Goal: Transaction & Acquisition: Purchase product/service

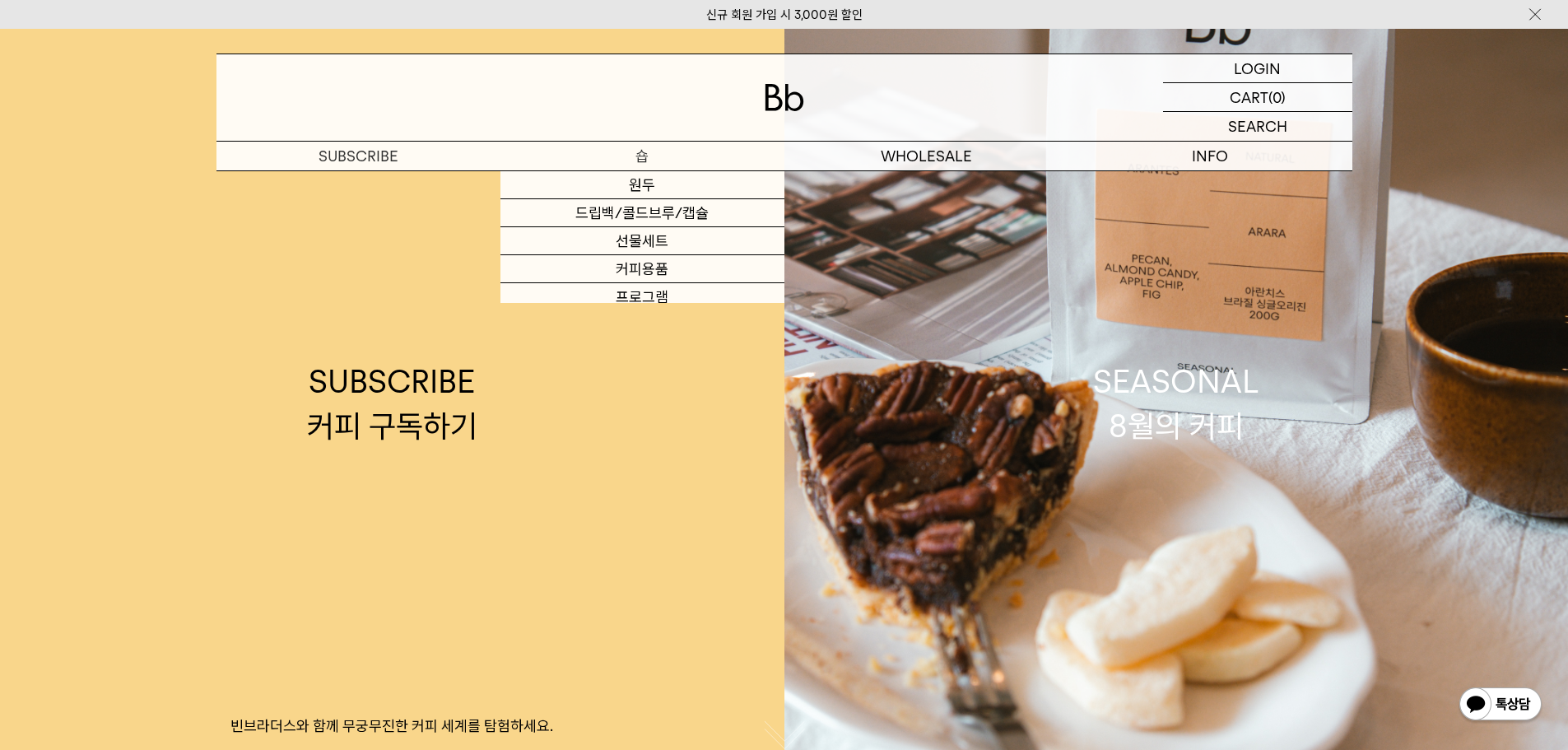
click at [608, 156] on p "숍" at bounding box center [642, 155] width 284 height 28
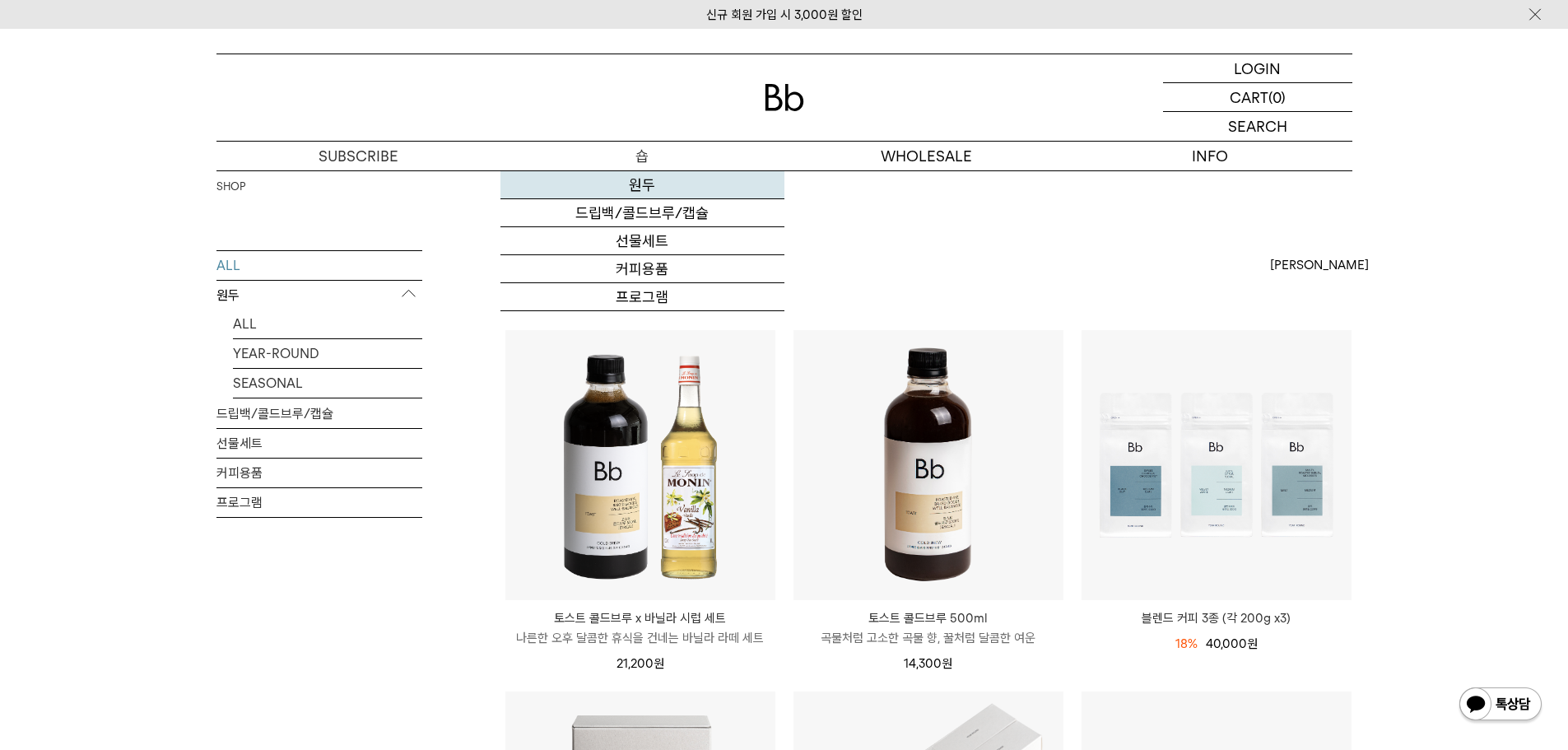
click at [644, 190] on link "원두" at bounding box center [642, 185] width 284 height 28
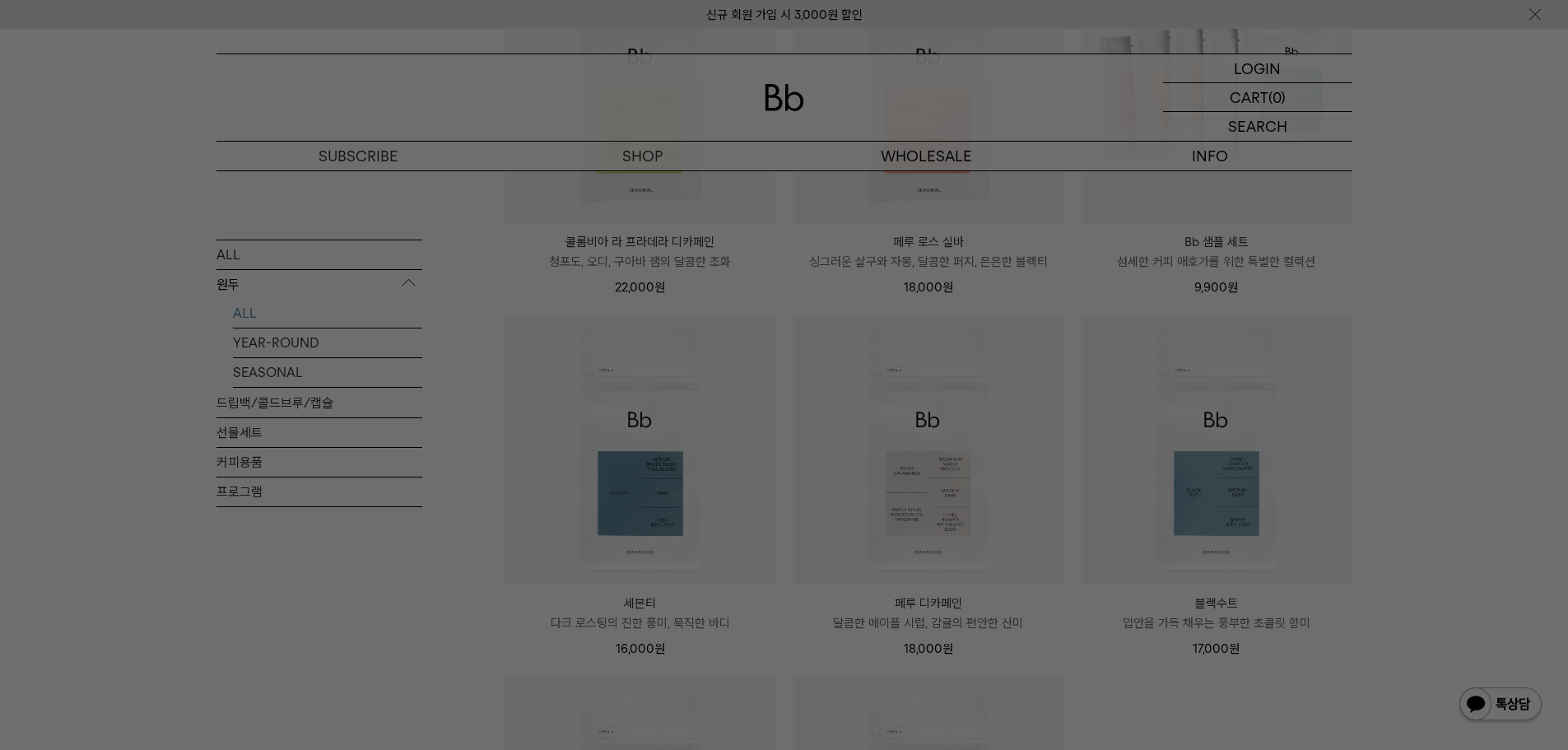
scroll to position [659, 0]
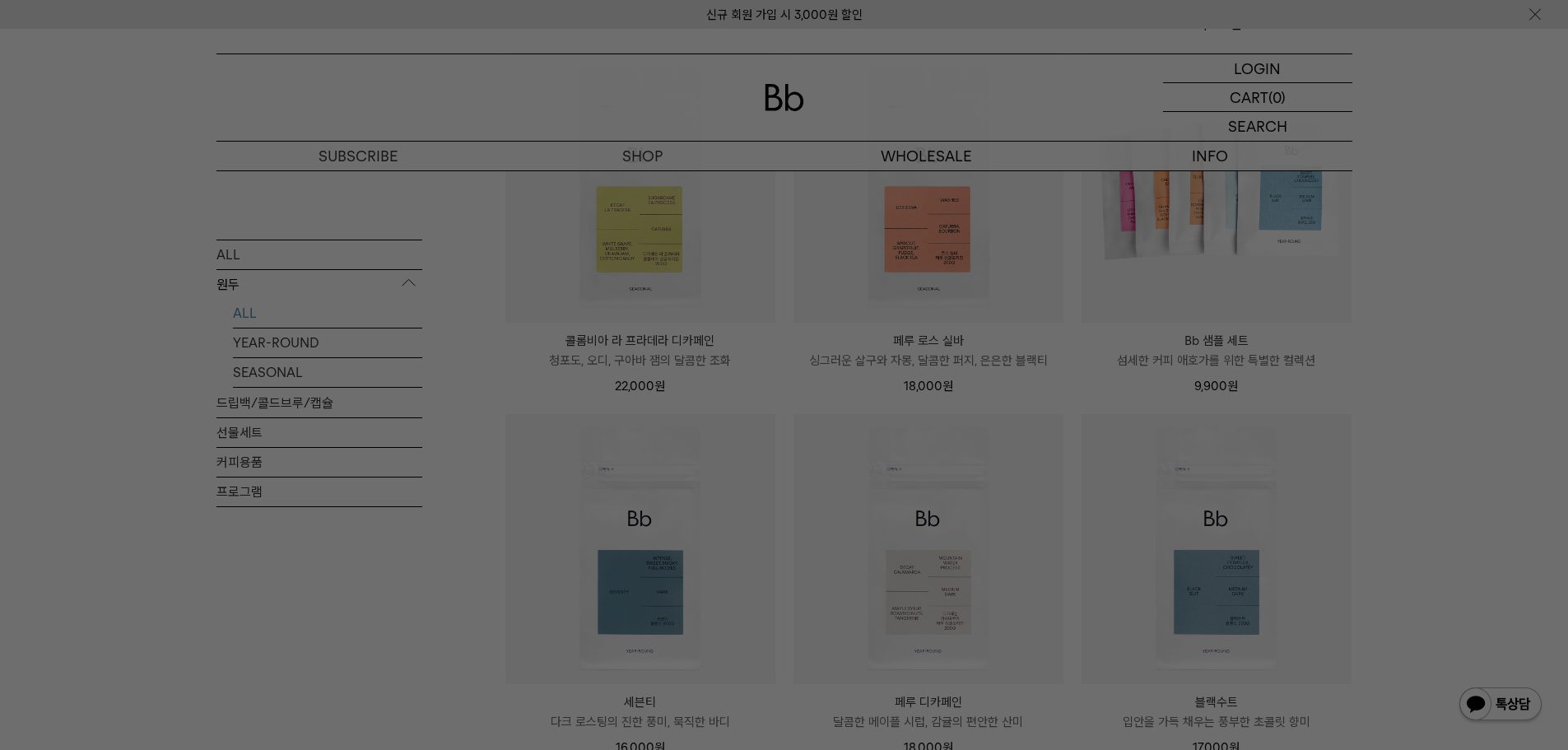
click at [288, 373] on div at bounding box center [784, 375] width 1568 height 750
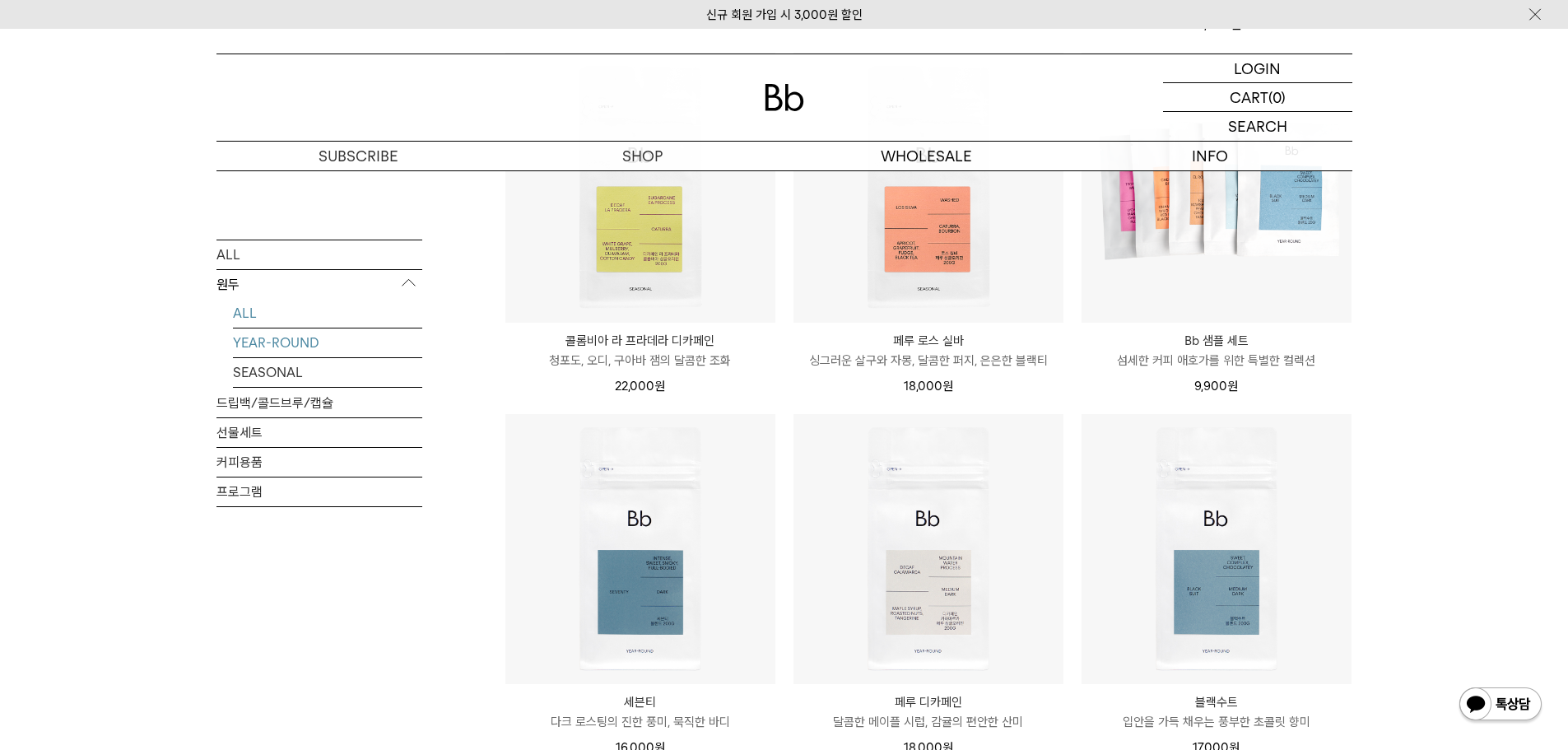
click at [279, 339] on link "YEAR-ROUND" at bounding box center [328, 342] width 189 height 28
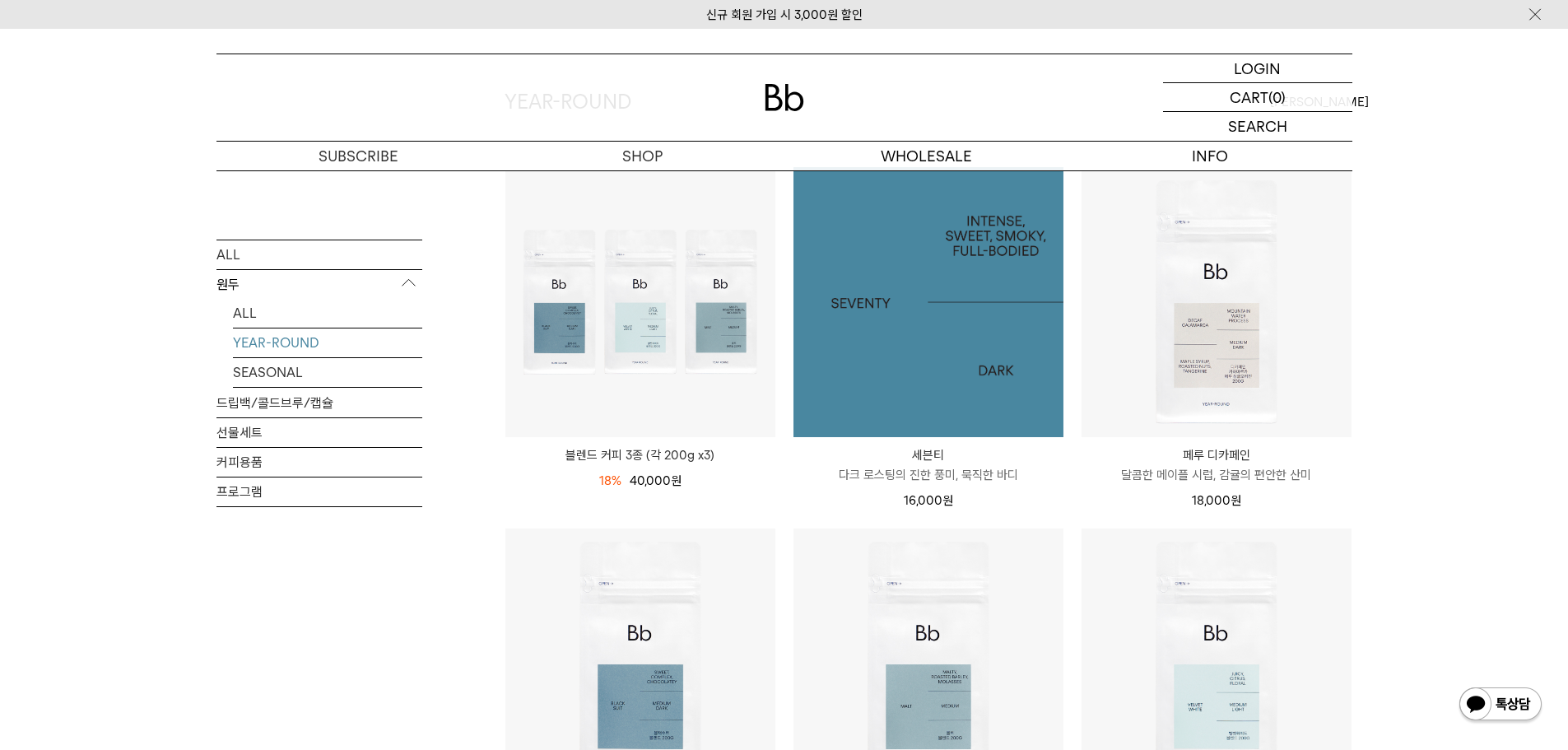
scroll to position [329, 0]
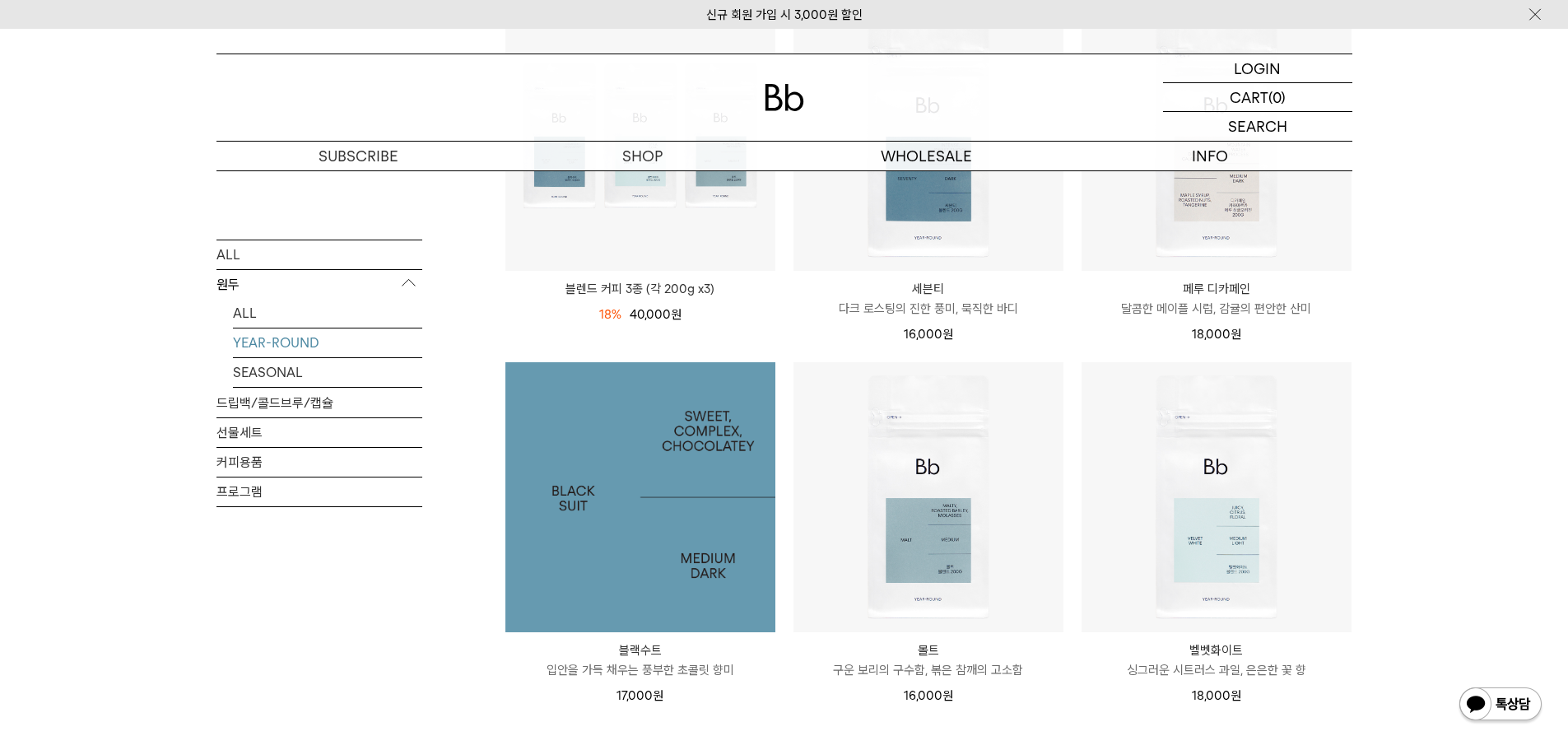
click at [699, 453] on img at bounding box center [640, 497] width 270 height 270
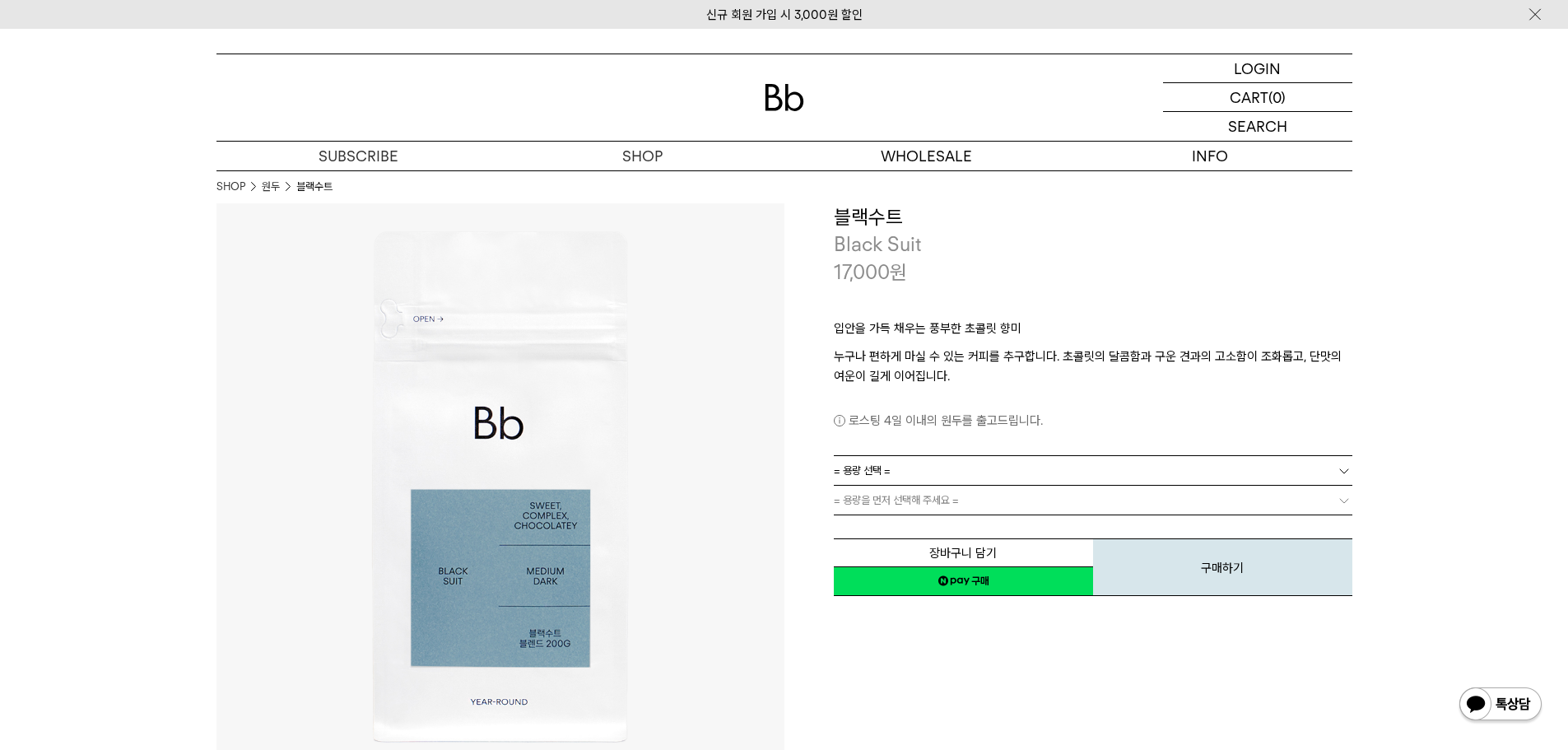
click at [1095, 474] on link "= 용량 선택 =" at bounding box center [1093, 470] width 518 height 28
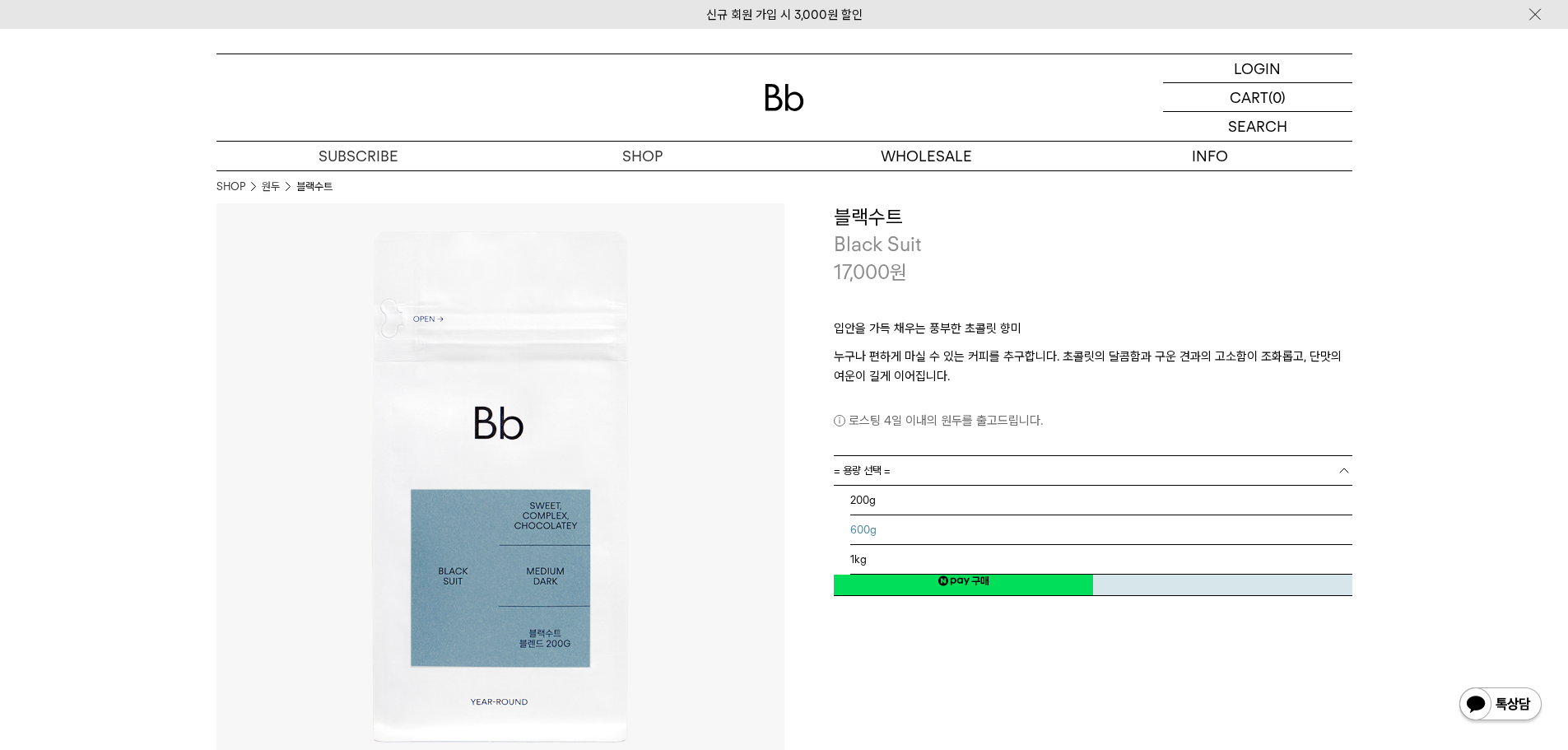
click at [1059, 525] on li "600g" at bounding box center [1101, 530] width 502 height 29
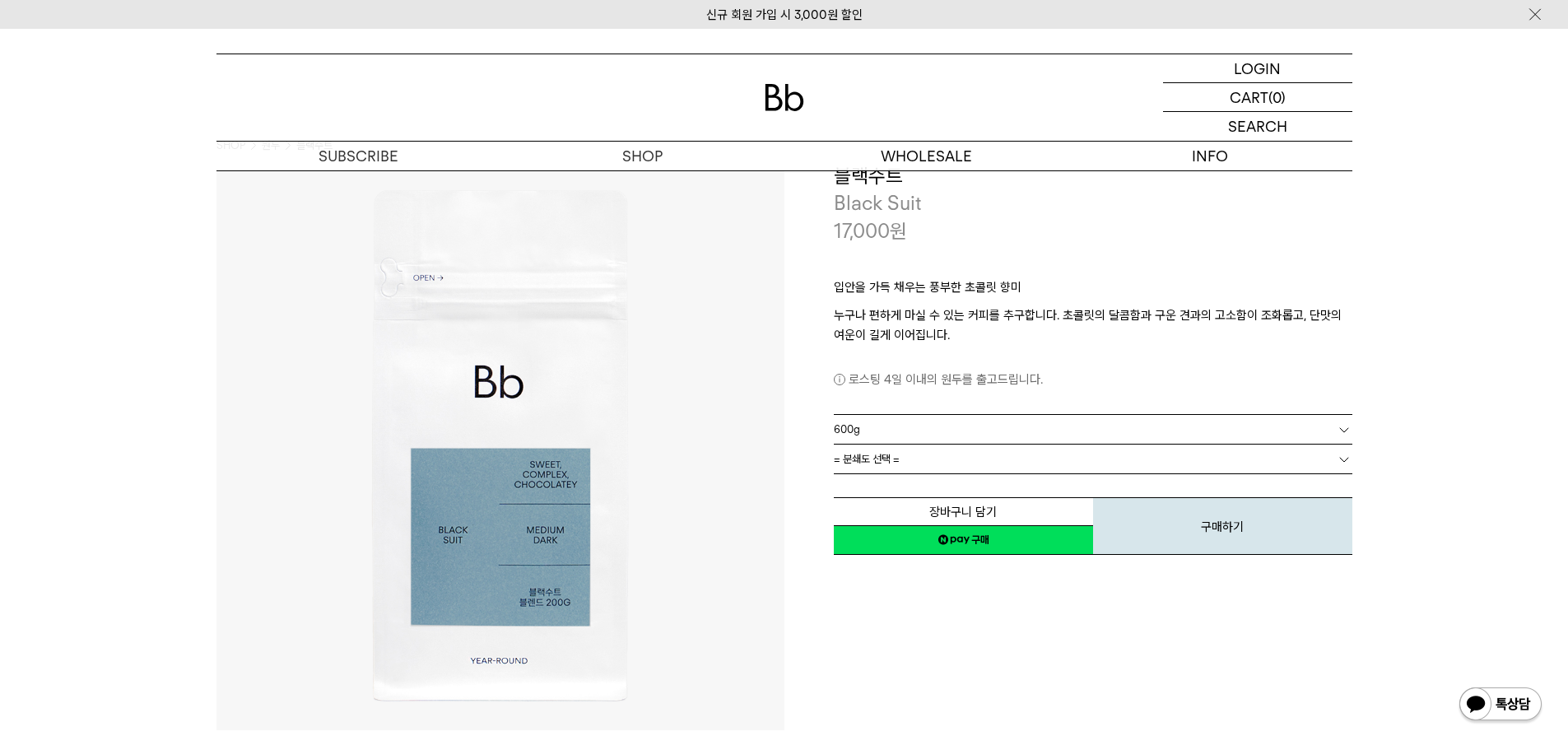
scroll to position [83, 0]
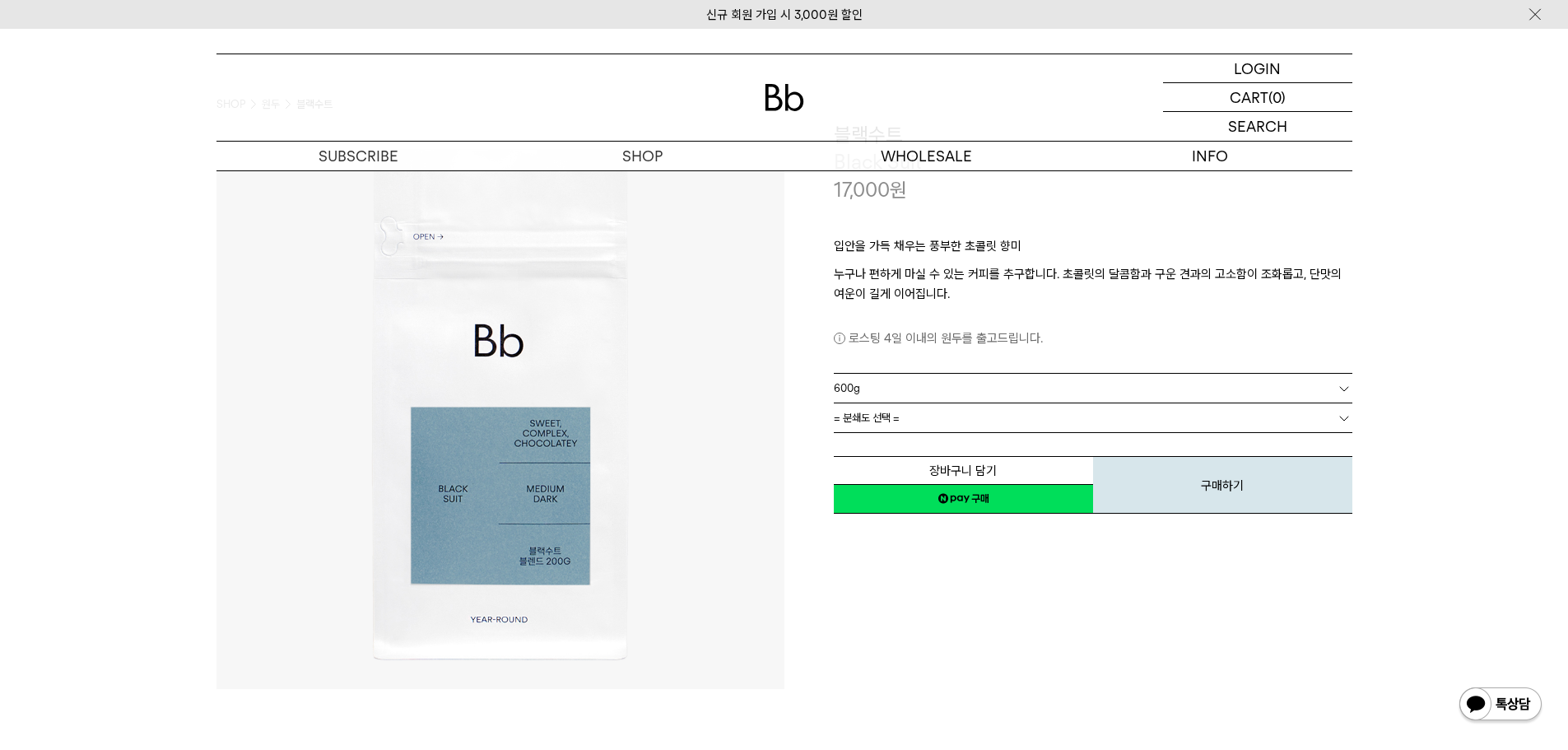
click at [980, 414] on link "= 분쇄도 선택 =" at bounding box center [1093, 417] width 518 height 28
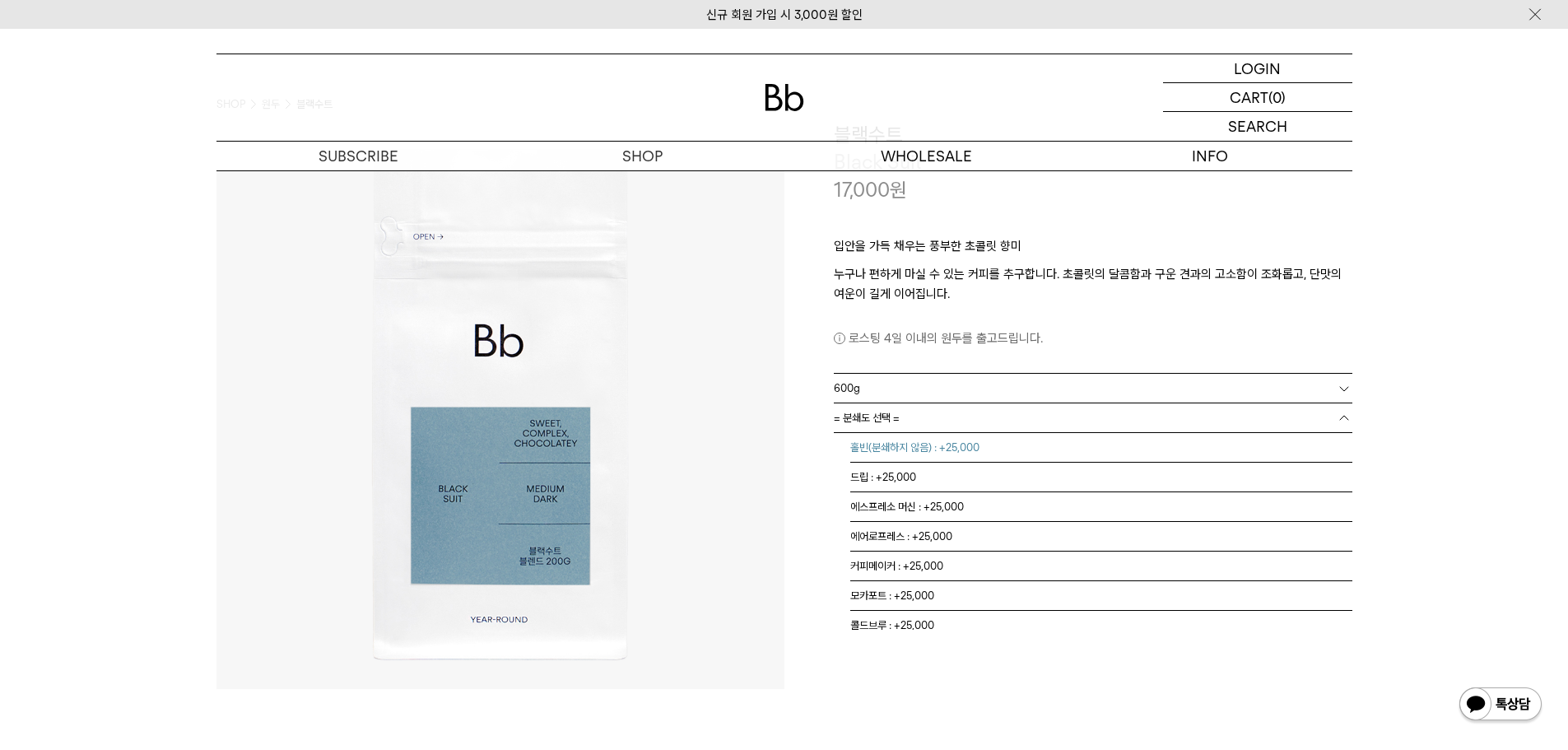
click at [968, 455] on li "홀빈(분쇄하지 않음) : +25,000" at bounding box center [1101, 448] width 502 height 29
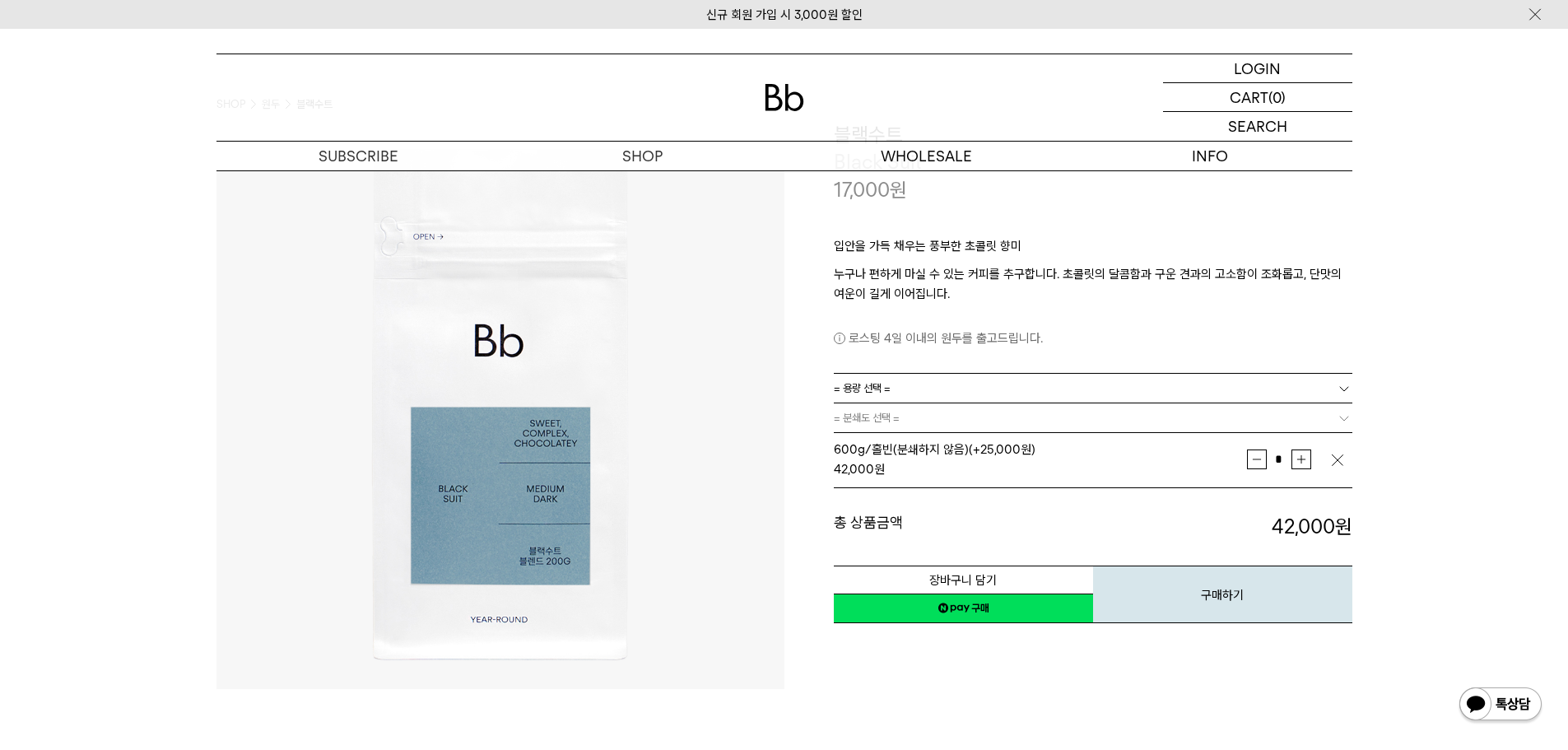
drag, startPoint x: 1267, startPoint y: 534, endPoint x: 1332, endPoint y: 525, distance: 65.6
click at [1332, 525] on dd "42,000 원" at bounding box center [1223, 527] width 259 height 28
click at [891, 383] on link "= 용량 선택 =" at bounding box center [1093, 388] width 518 height 28
click at [890, 415] on li "200g" at bounding box center [1101, 418] width 502 height 29
click at [1348, 466] on td at bounding box center [1340, 460] width 23 height 40
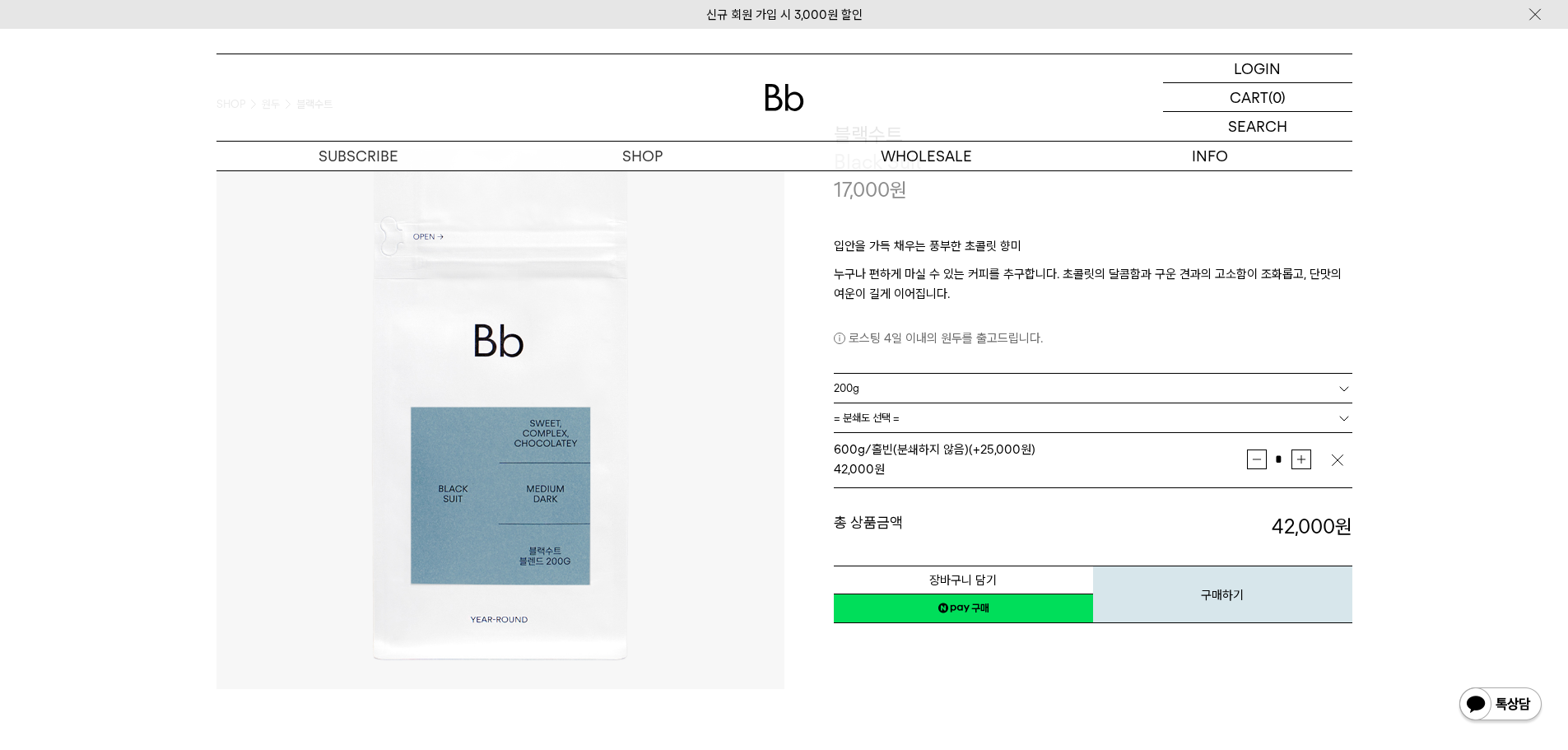
click at [1344, 456] on img "button" at bounding box center [1337, 460] width 17 height 17
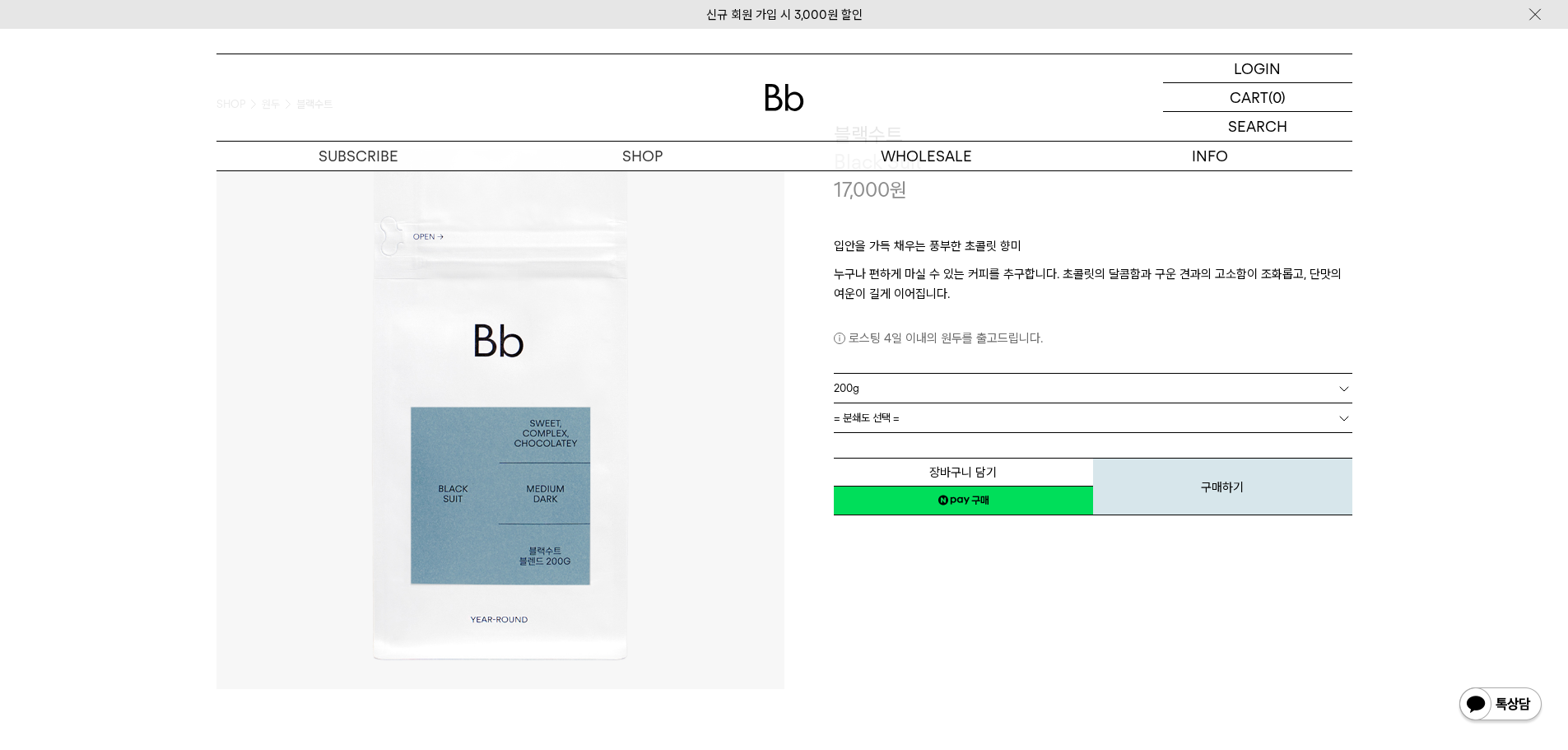
click at [897, 416] on span "= 분쇄도 선택 =" at bounding box center [867, 417] width 66 height 28
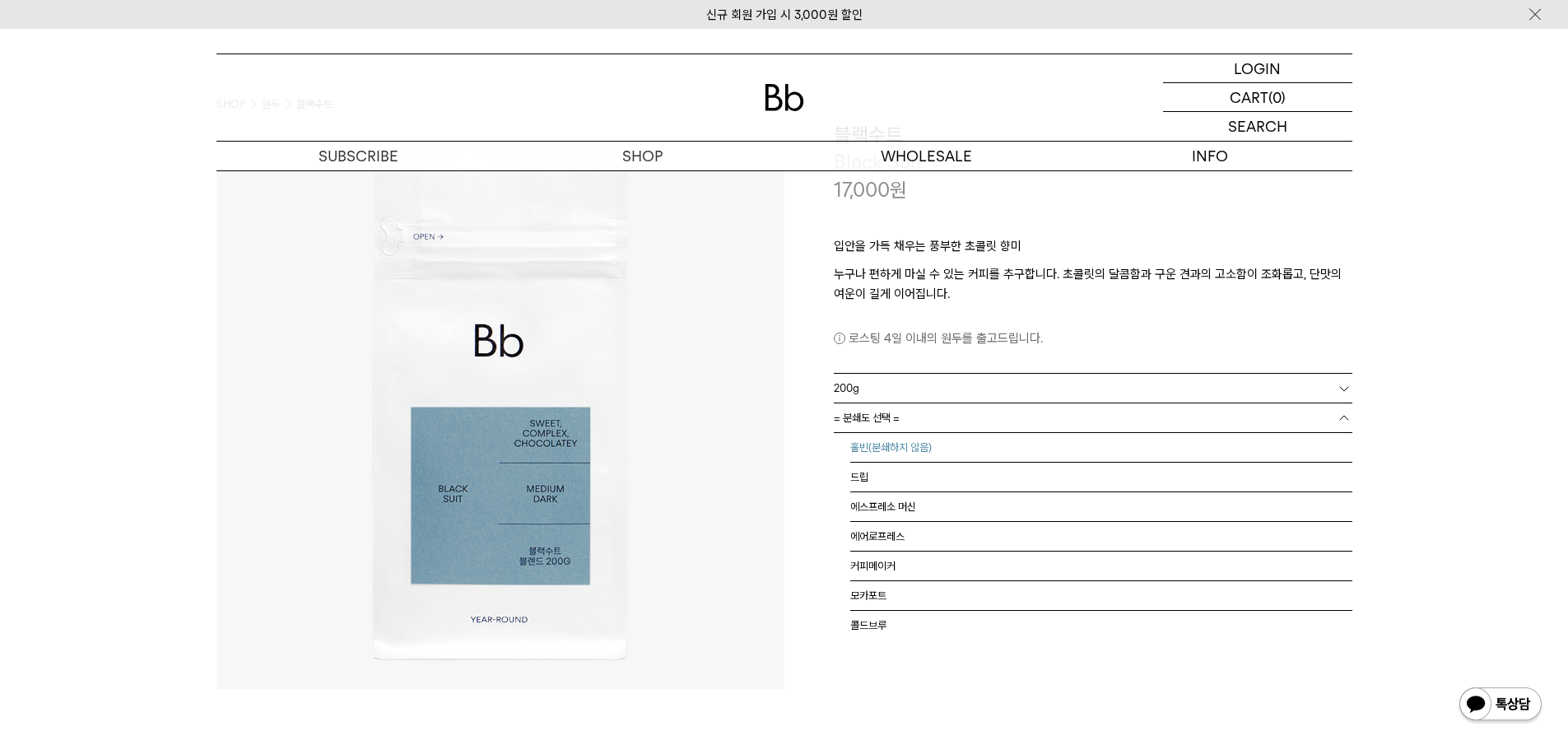
click at [897, 442] on li "홀빈(분쇄하지 않음)" at bounding box center [1101, 448] width 502 height 29
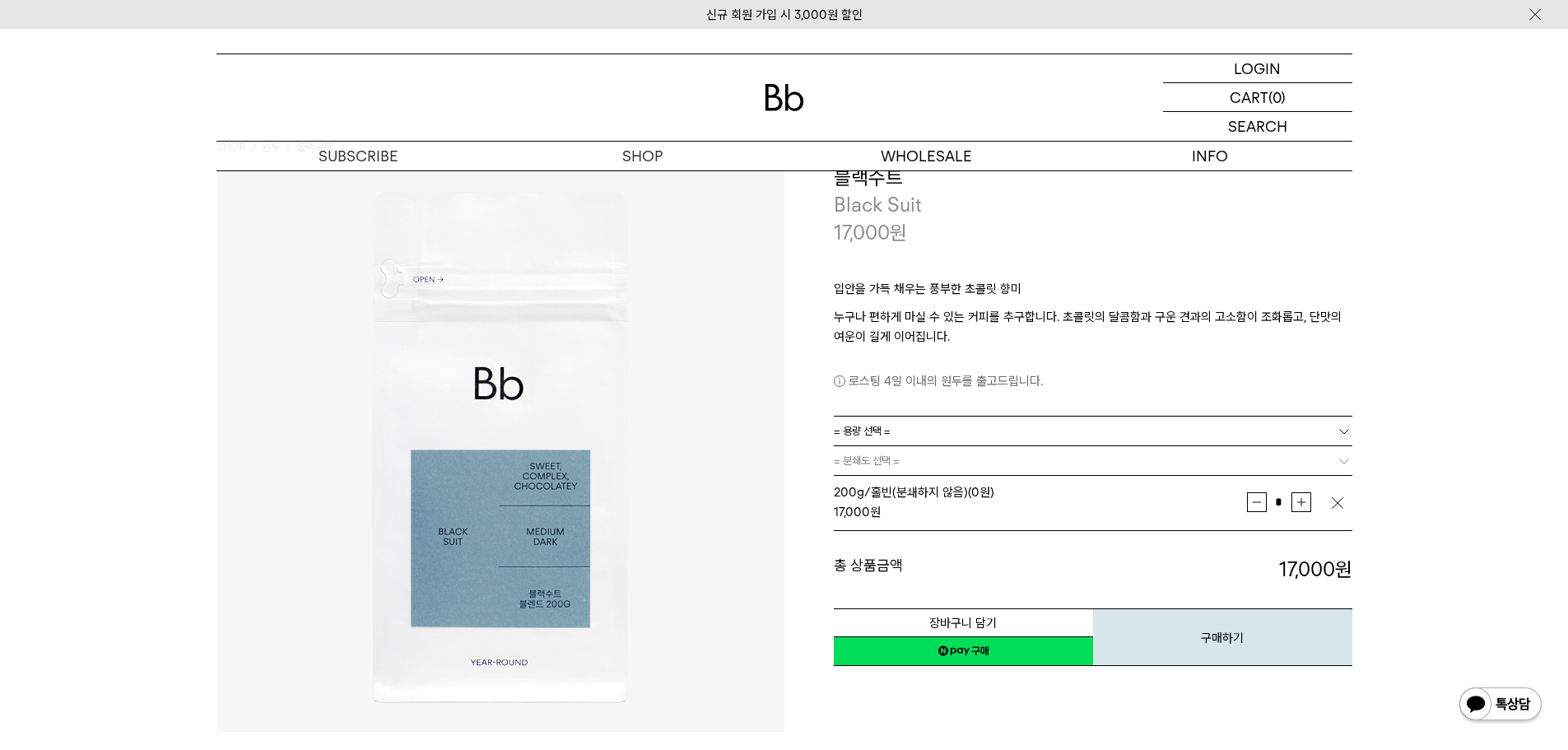
scroll to position [0, 0]
